Goal: Transaction & Acquisition: Download file/media

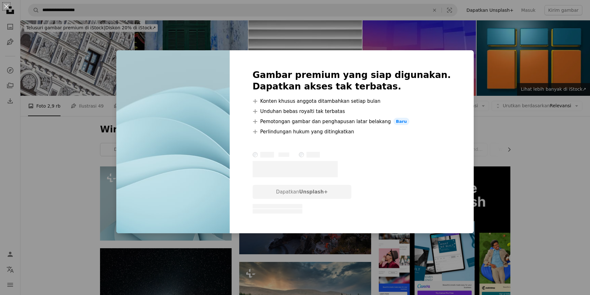
scroll to position [130, 0]
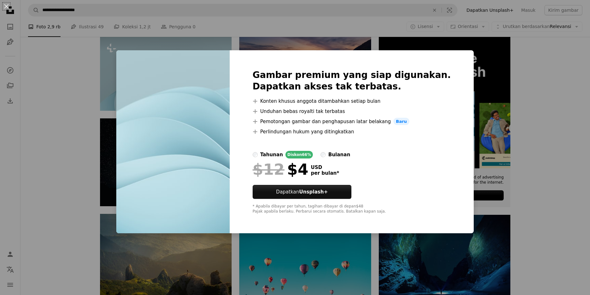
click at [542, 129] on div "An X shape Gambar premium yang siap digunakan. Dapatkan akses tak terbatas. A p…" at bounding box center [295, 147] width 590 height 295
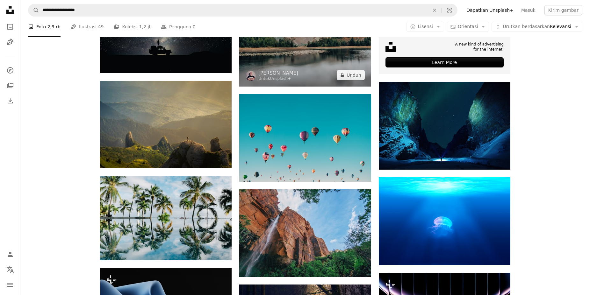
scroll to position [325, 0]
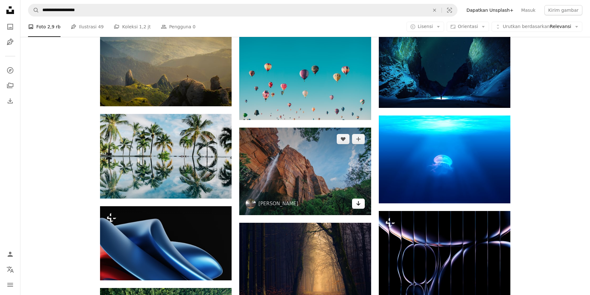
click at [363, 208] on link "Arrow pointing down" at bounding box center [358, 204] width 13 height 10
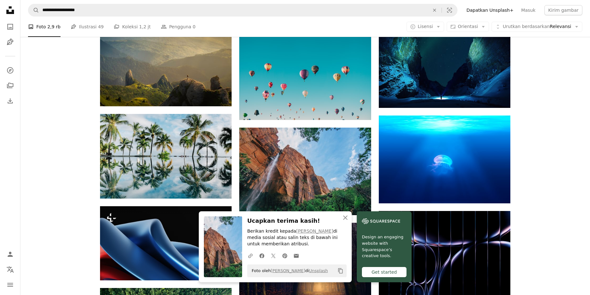
click at [380, 272] on div "Get started" at bounding box center [384, 272] width 45 height 10
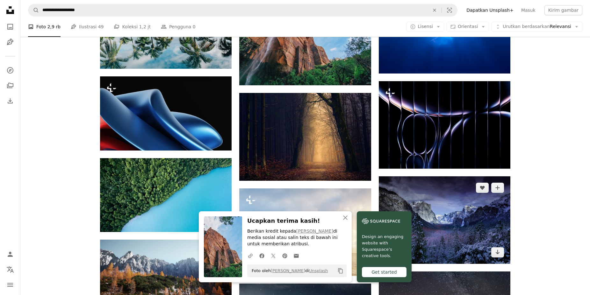
scroll to position [552, 0]
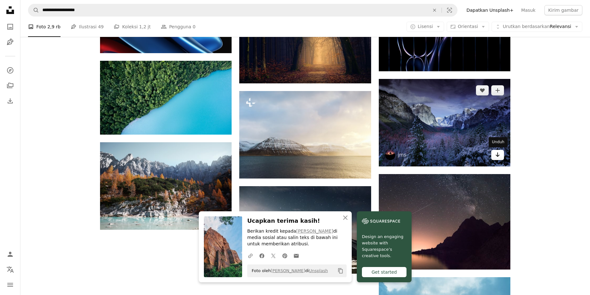
click at [498, 155] on icon "Arrow pointing down" at bounding box center [497, 155] width 5 height 8
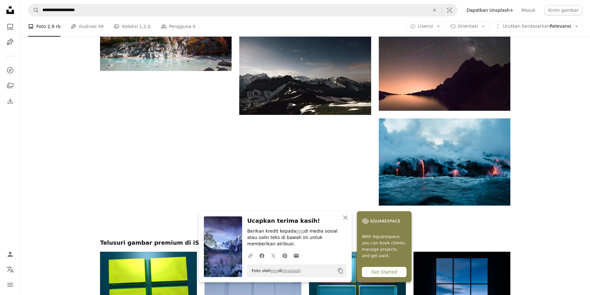
scroll to position [650, 0]
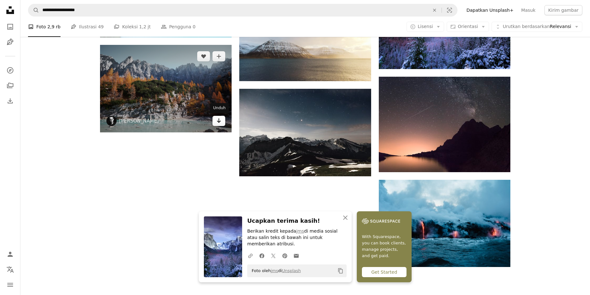
click at [220, 122] on icon "Arrow pointing down" at bounding box center [218, 121] width 5 height 8
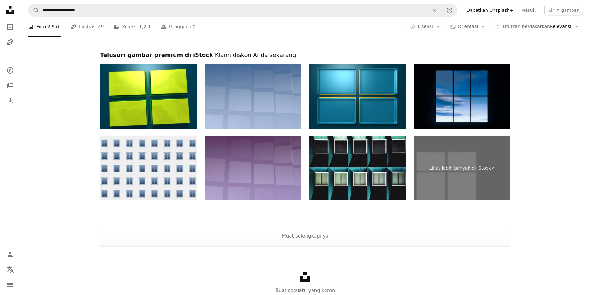
scroll to position [924, 0]
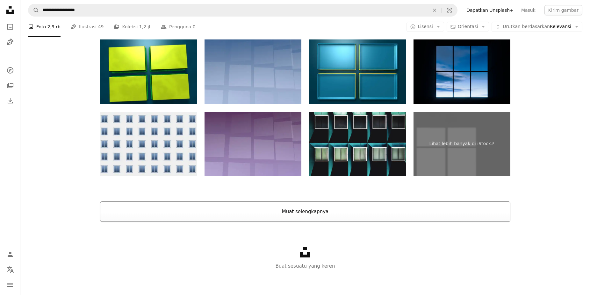
click at [345, 212] on button "Muat selengkapnya" at bounding box center [305, 212] width 410 height 20
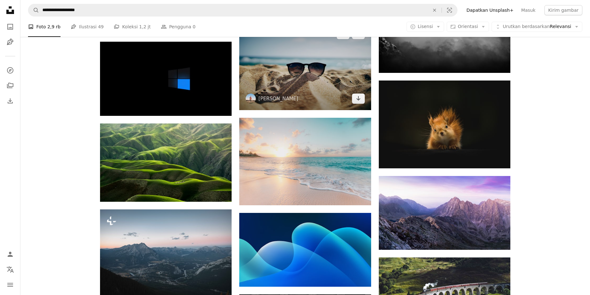
scroll to position [1354, 0]
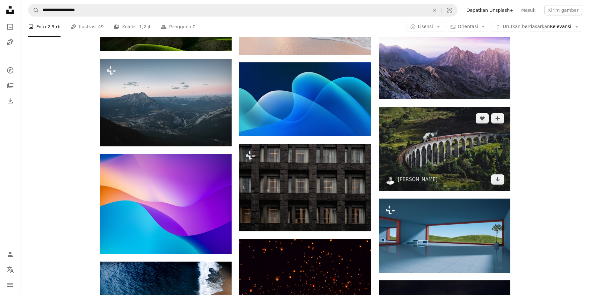
click at [412, 146] on img at bounding box center [445, 149] width 132 height 84
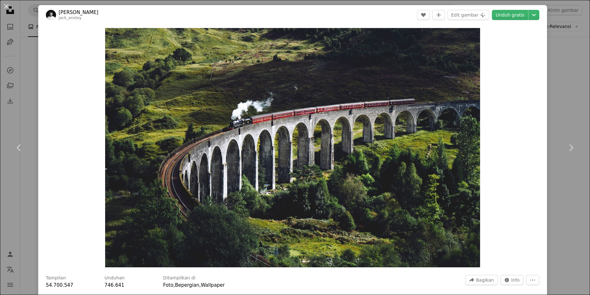
click at [570, 65] on div "An X shape Chevron left Chevron right [PERSON_NAME] jack_anstey A heart A plus …" at bounding box center [295, 147] width 590 height 295
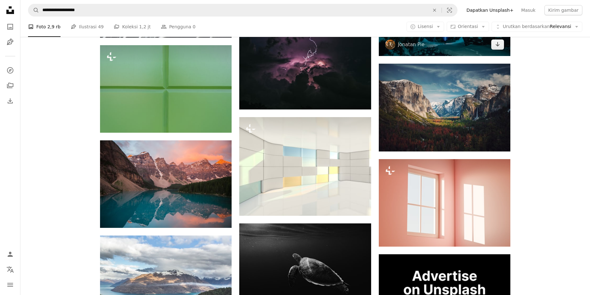
scroll to position [1647, 0]
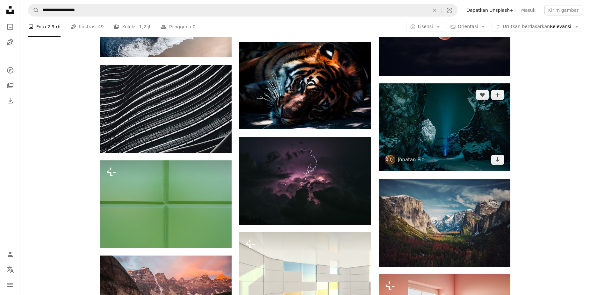
click at [459, 147] on img at bounding box center [445, 127] width 132 height 88
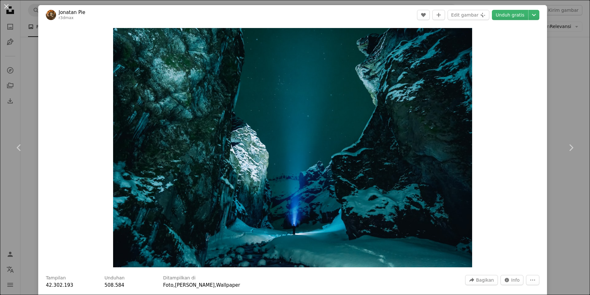
click at [569, 70] on div "An X shape Chevron left Chevron right Jonatan Pie r3dmax A heart A plus sign Ed…" at bounding box center [295, 147] width 590 height 295
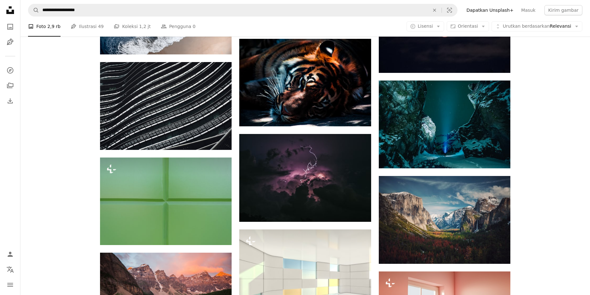
scroll to position [1842, 0]
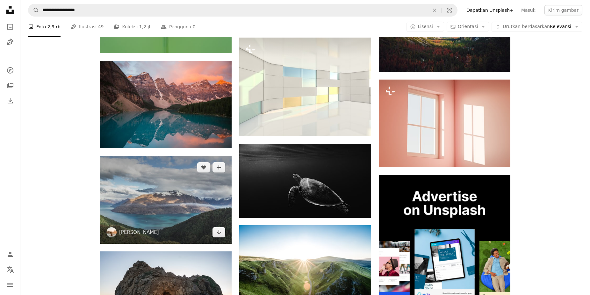
click at [190, 190] on img at bounding box center [166, 200] width 132 height 88
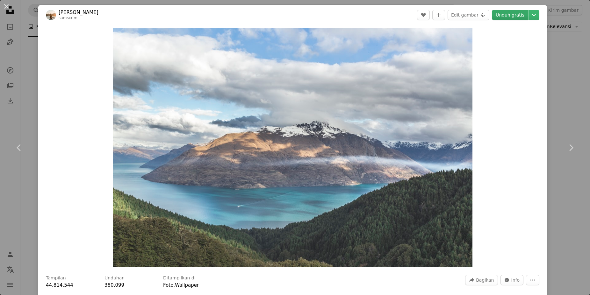
click at [521, 10] on link "Unduh gratis" at bounding box center [510, 15] width 36 height 10
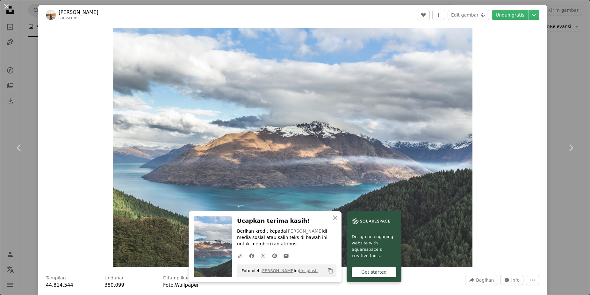
click at [534, 132] on div "Zoom in" at bounding box center [292, 148] width 509 height 246
